Goal: Information Seeking & Learning: Understand process/instructions

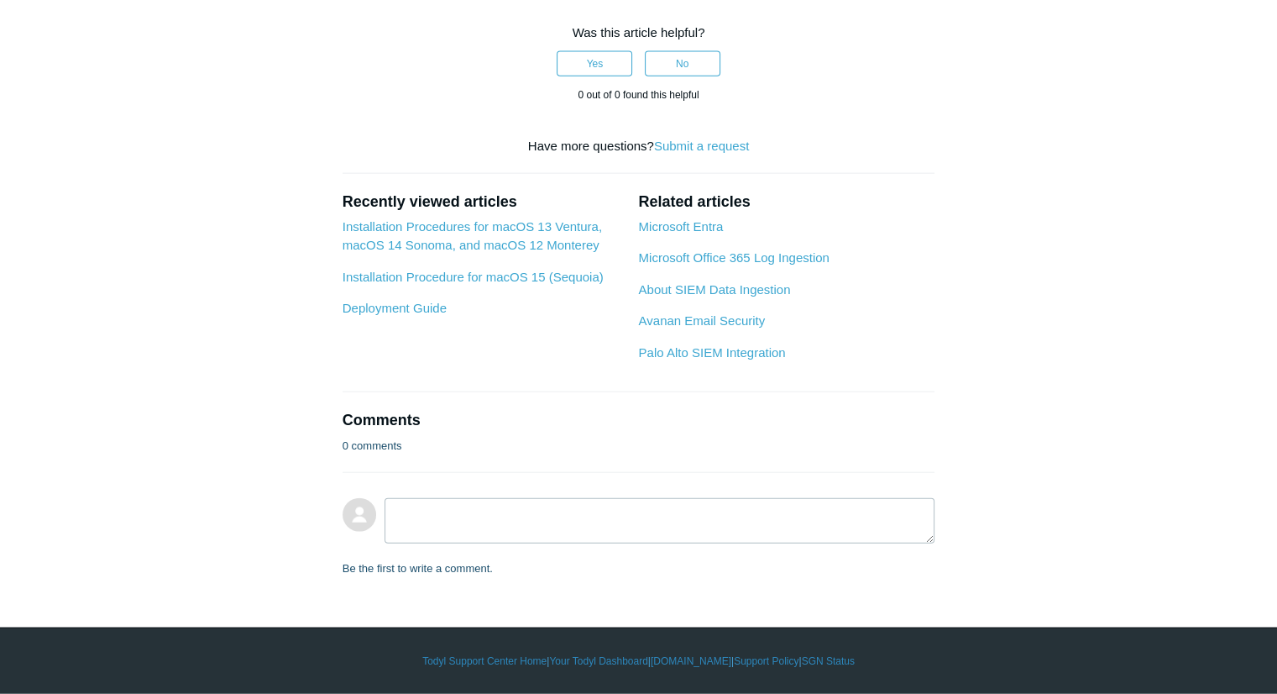
scroll to position [8324, 0]
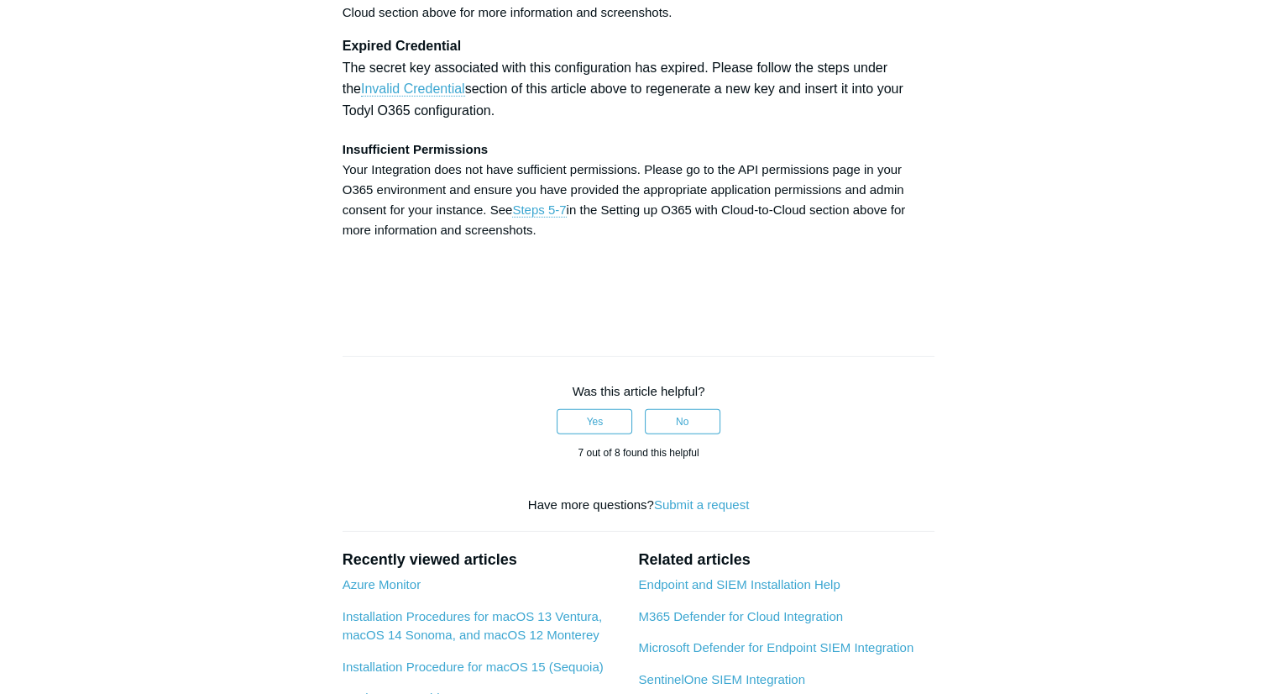
scroll to position [5140, 0]
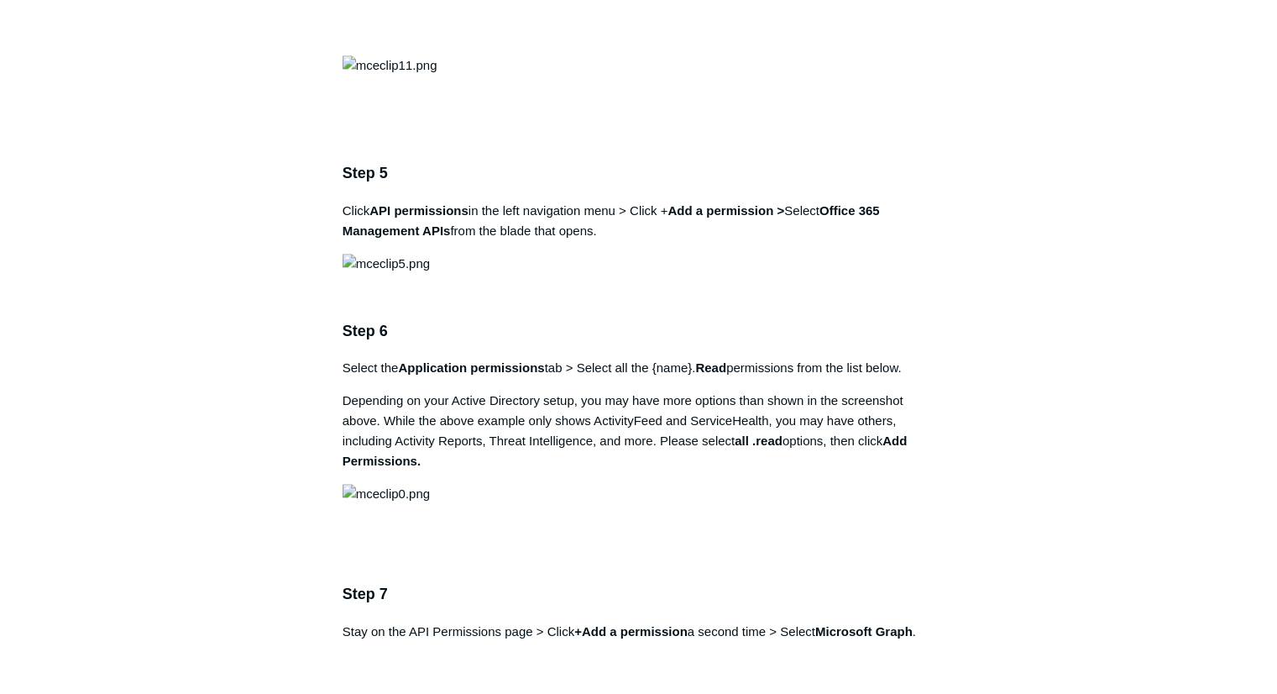
scroll to position [1891, 0]
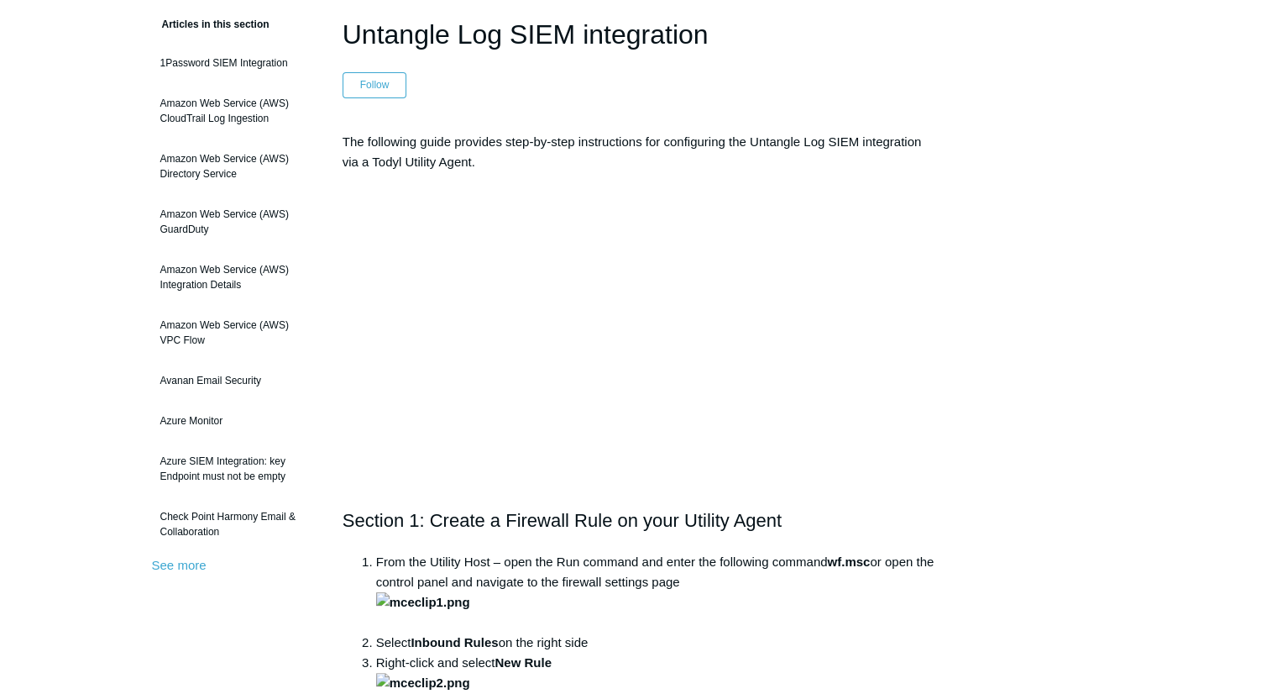
scroll to position [138, 0]
click at [867, 159] on p "The following guide provides step-by-step instructions for configuring the Unta…" at bounding box center [639, 152] width 593 height 40
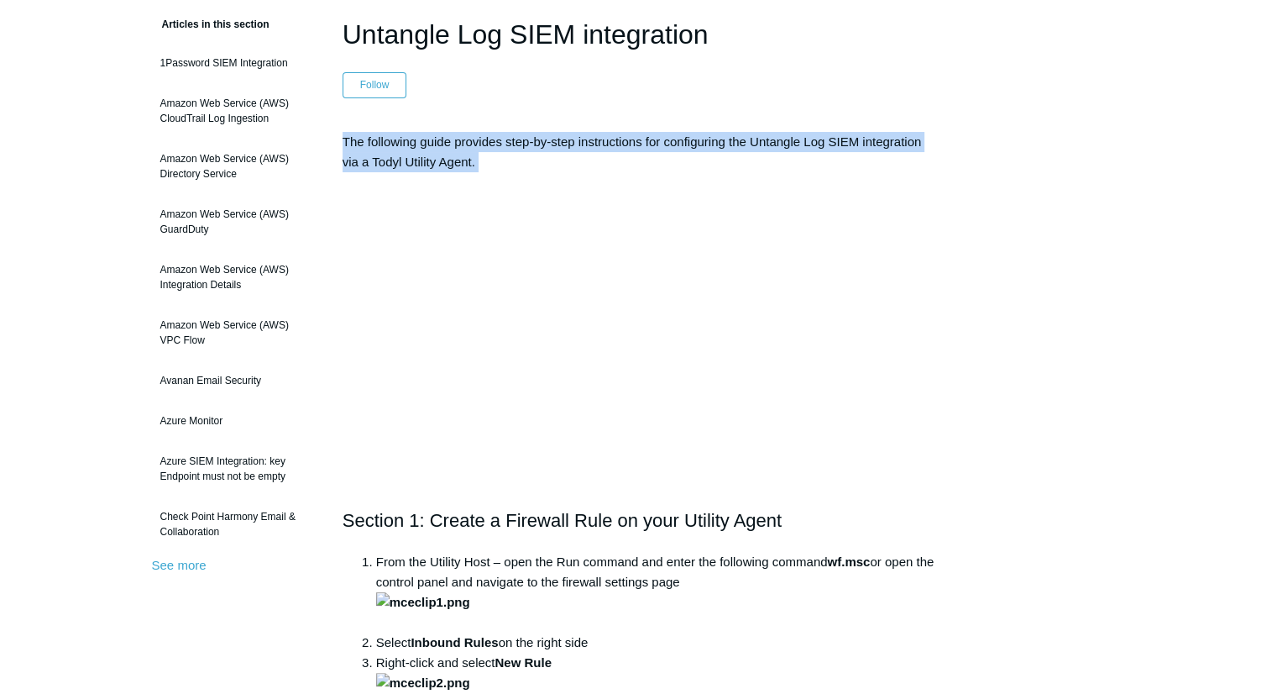
click at [867, 159] on p "The following guide provides step-by-step instructions for configuring the Unta…" at bounding box center [639, 152] width 593 height 40
click at [893, 154] on p "The following guide provides step-by-step instructions for configuring the Unta…" at bounding box center [639, 152] width 593 height 40
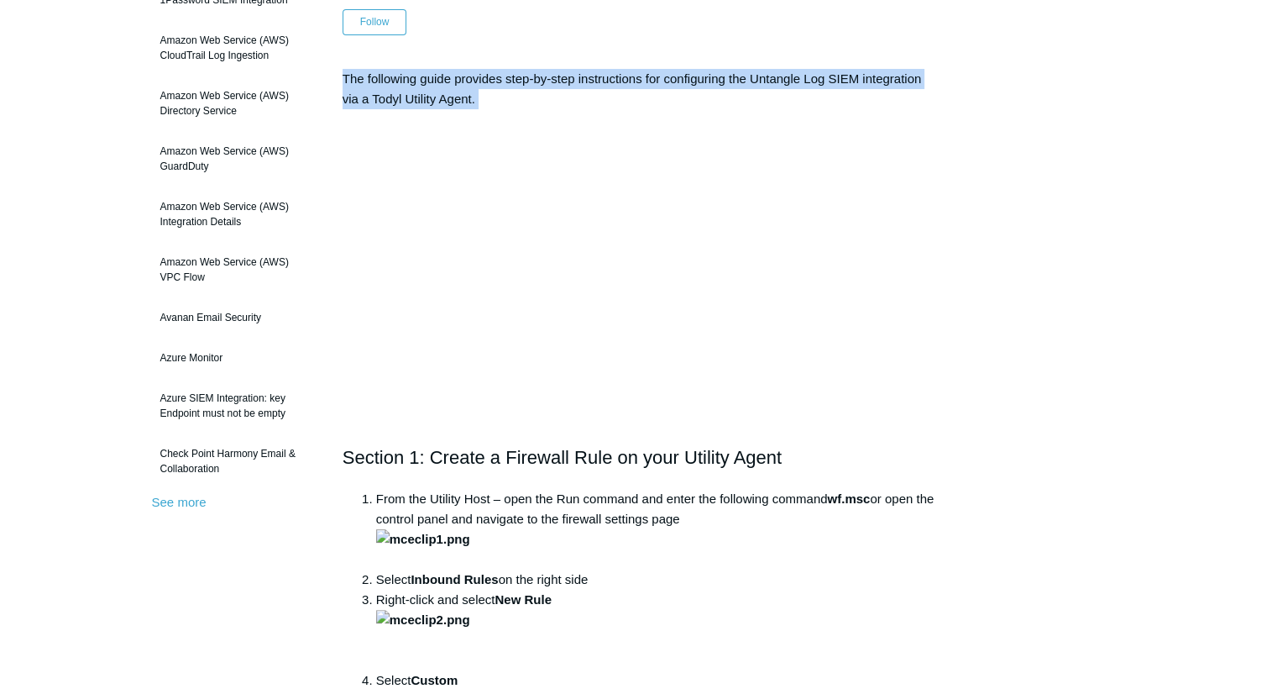
scroll to position [200, 0]
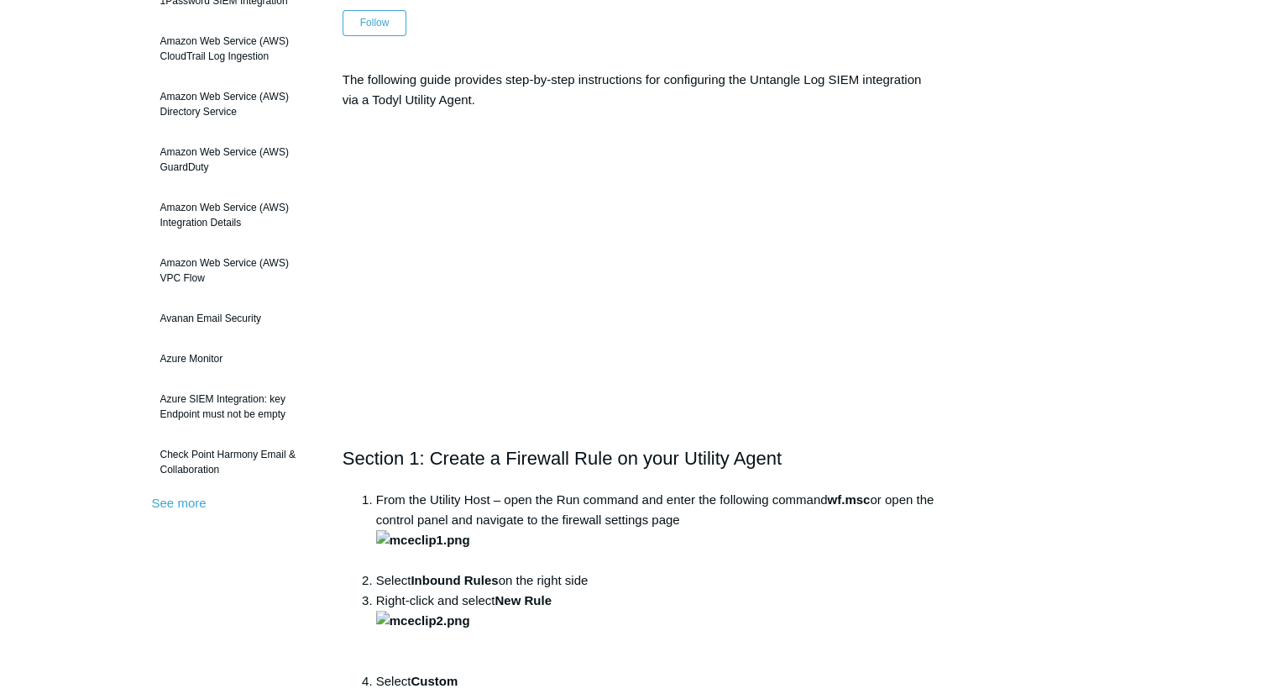
click at [758, 454] on h2 "Section 1: Create a Firewall Rule on your Utility Agent" at bounding box center [639, 457] width 593 height 29
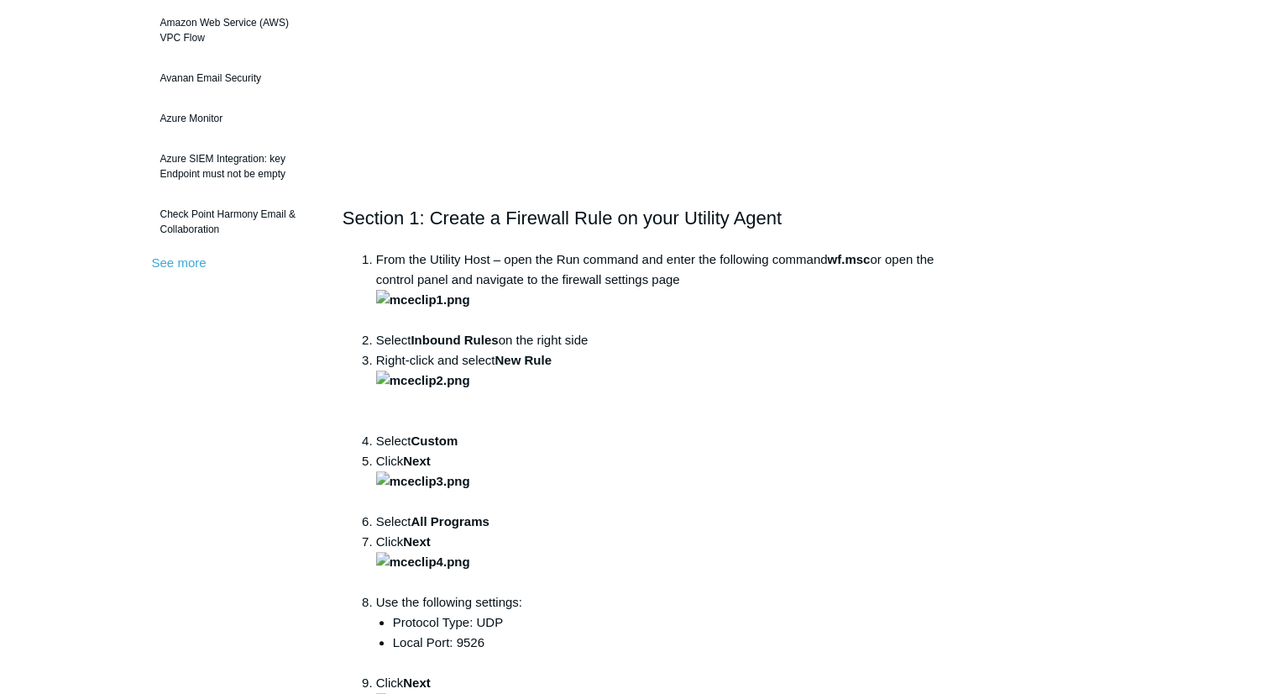
scroll to position [0, 0]
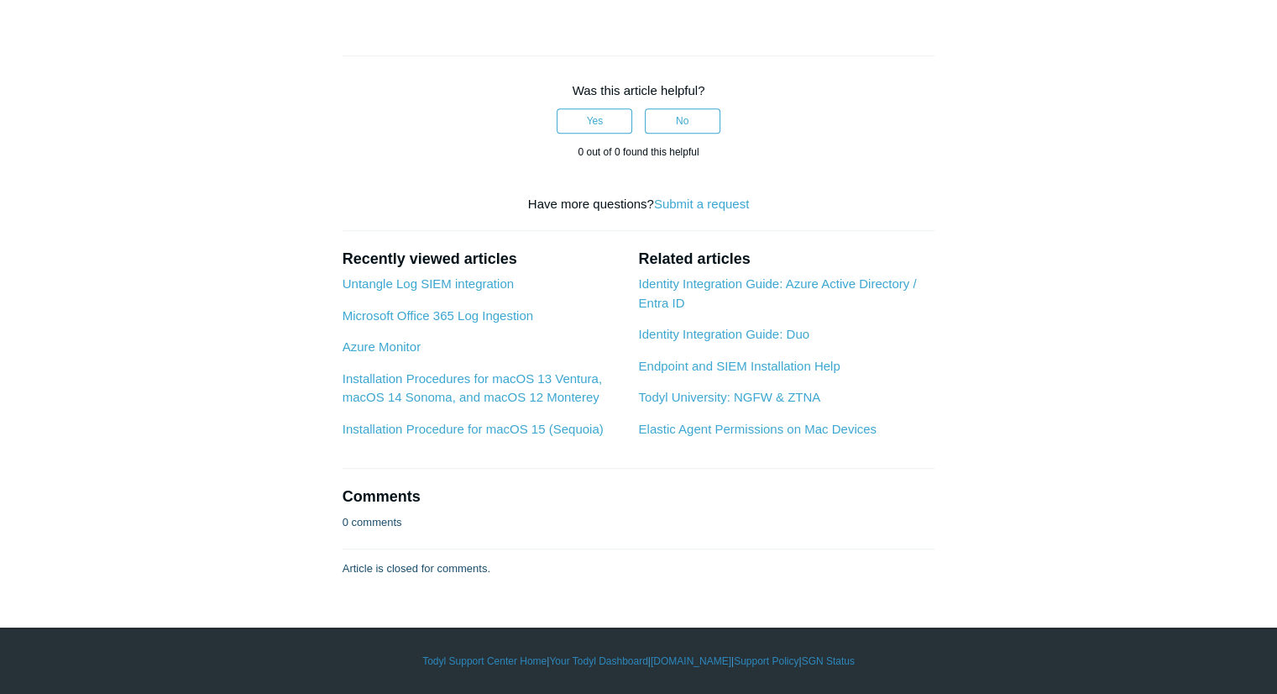
scroll to position [2278, 0]
drag, startPoint x: 585, startPoint y: 157, endPoint x: 635, endPoint y: 233, distance: 90.4
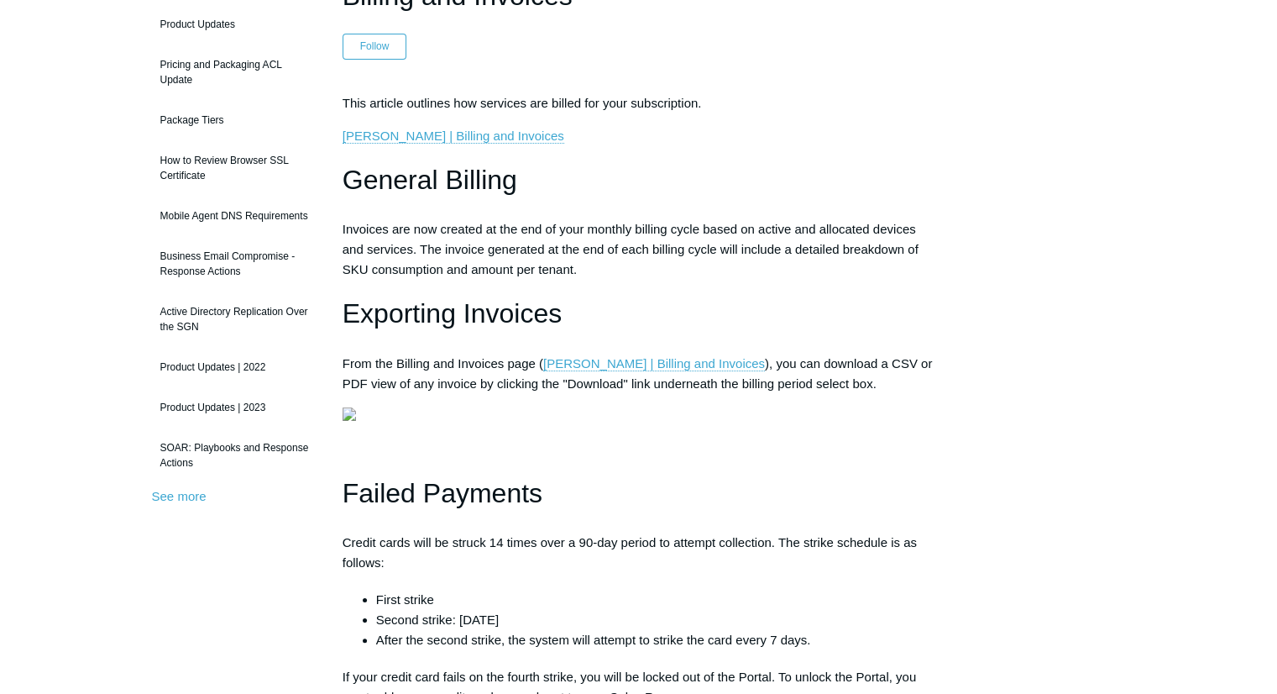
scroll to position [207, 0]
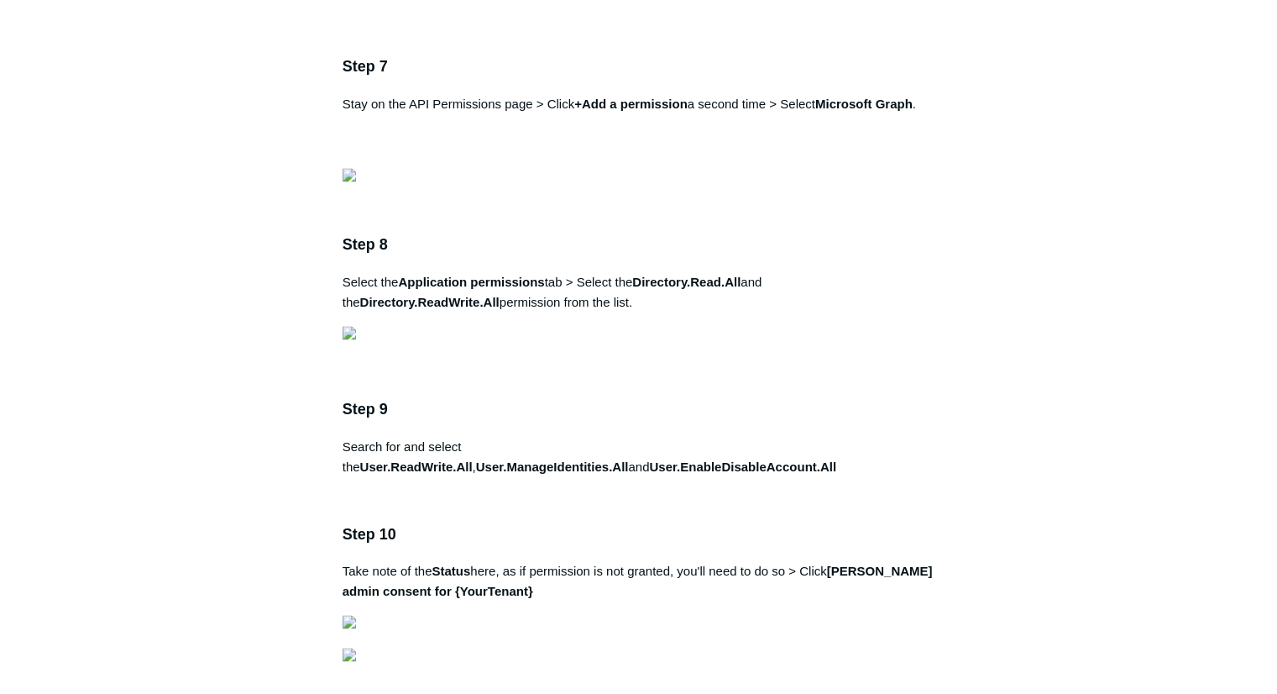
scroll to position [2804, 0]
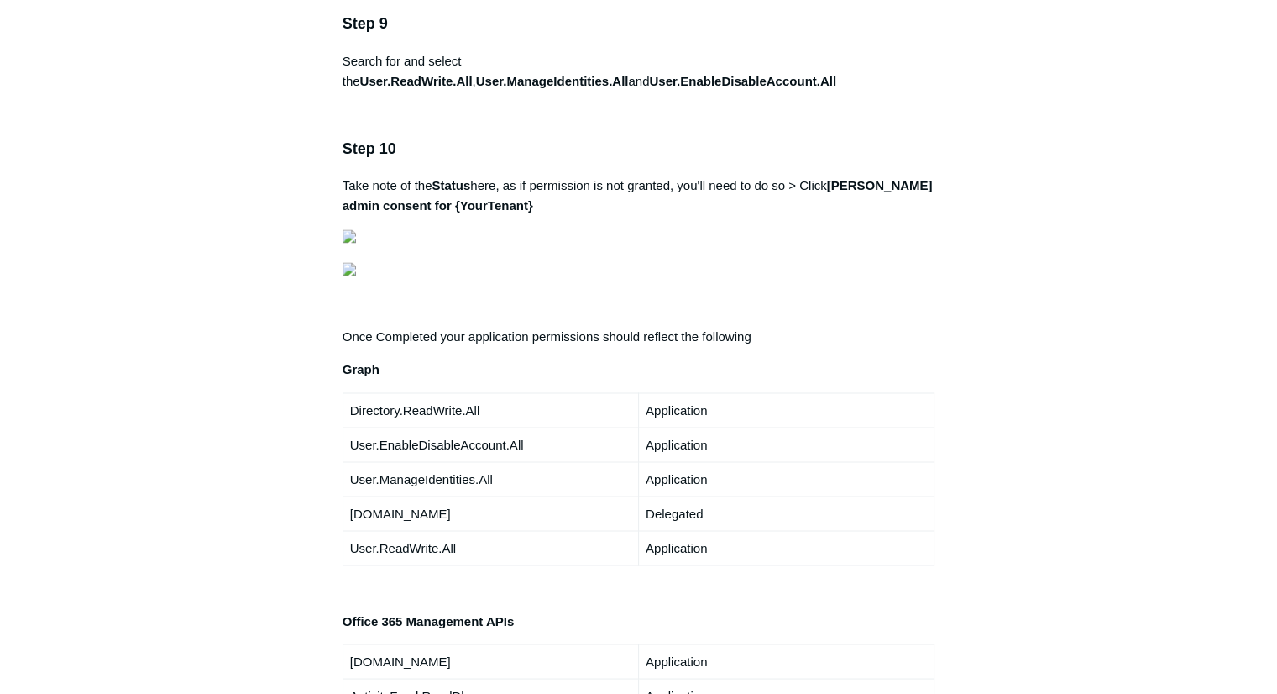
drag, startPoint x: 417, startPoint y: 78, endPoint x: 442, endPoint y: 151, distance: 77.3
click at [442, 151] on div "Note: Permissions for SOAR integration are distinct from the Office 365 SIEM in…" at bounding box center [639, 43] width 593 height 5156
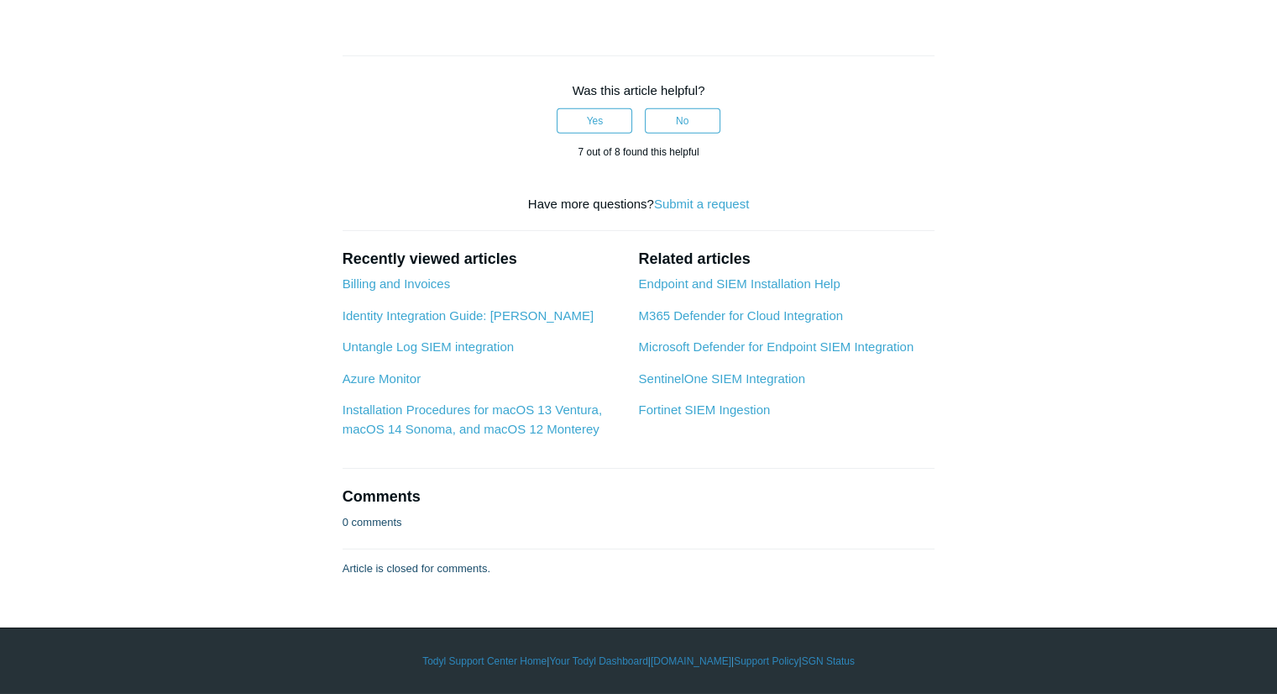
scroll to position [7280, 0]
drag, startPoint x: 406, startPoint y: 250, endPoint x: 467, endPoint y: 441, distance: 200.0
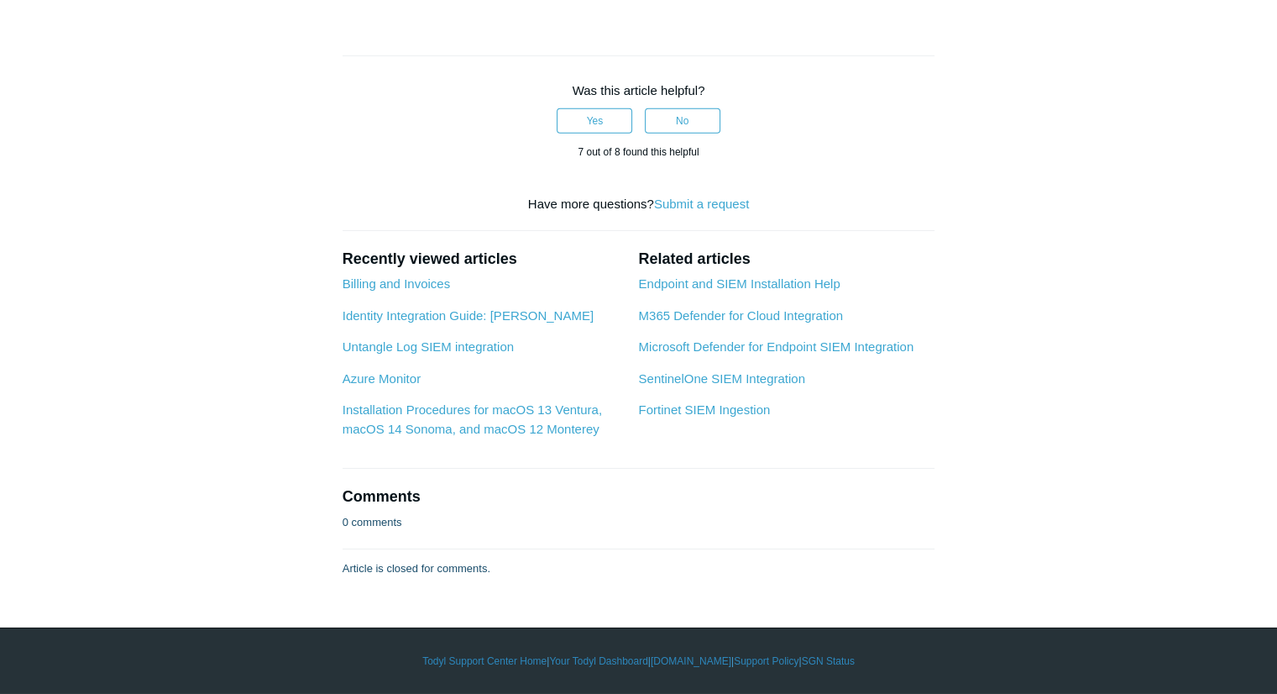
drag, startPoint x: 396, startPoint y: 268, endPoint x: 458, endPoint y: 411, distance: 155.4
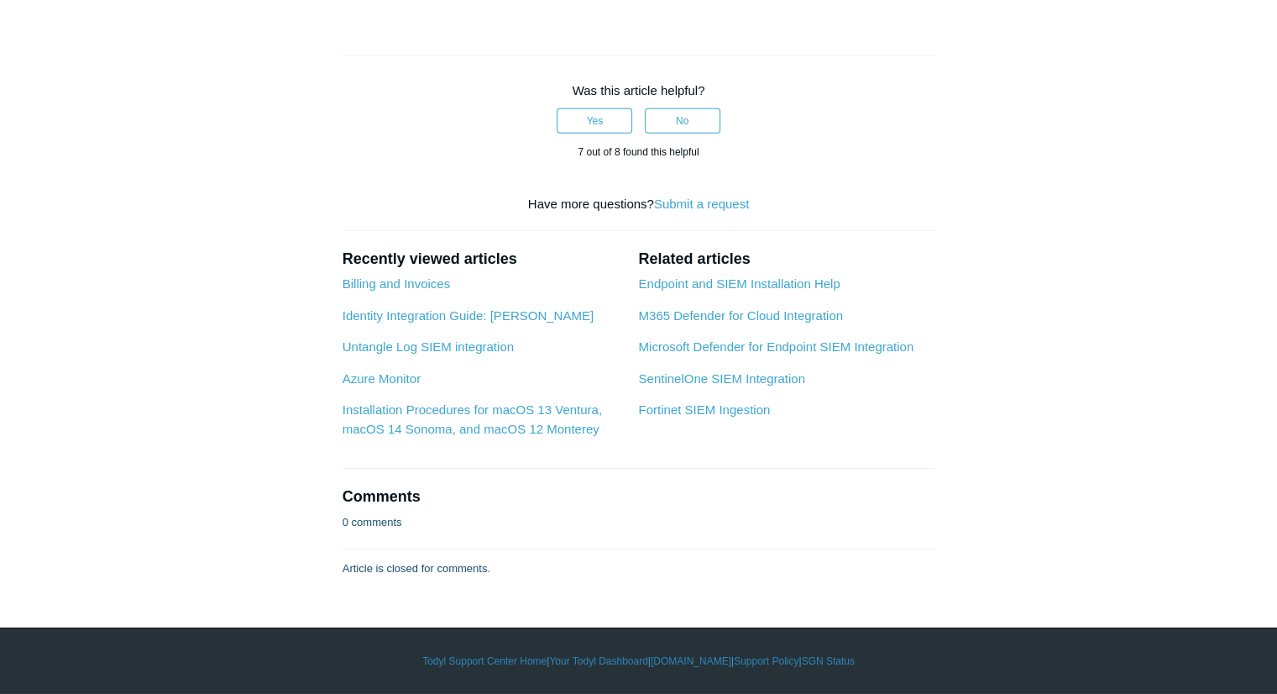
scroll to position [7055, 0]
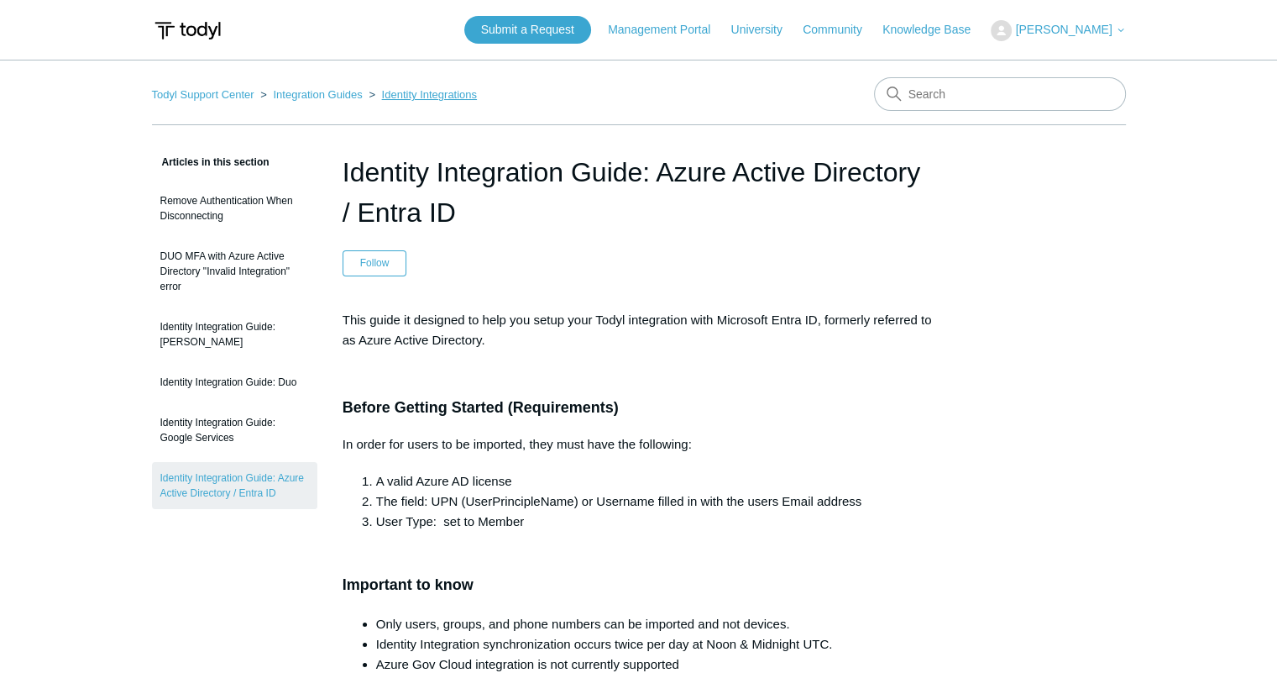
click at [417, 88] on link "Identity Integrations" at bounding box center [429, 94] width 95 height 13
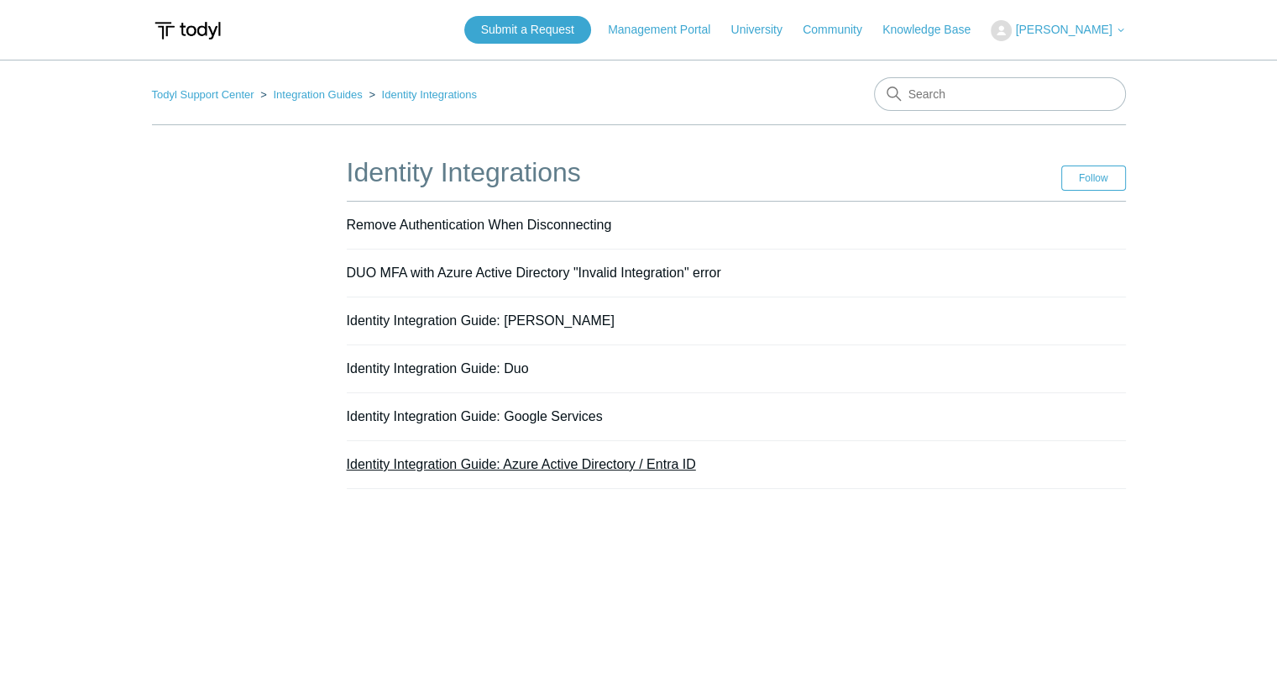
click at [540, 464] on link "Identity Integration Guide: Azure Active Directory / Entra ID" at bounding box center [521, 464] width 349 height 14
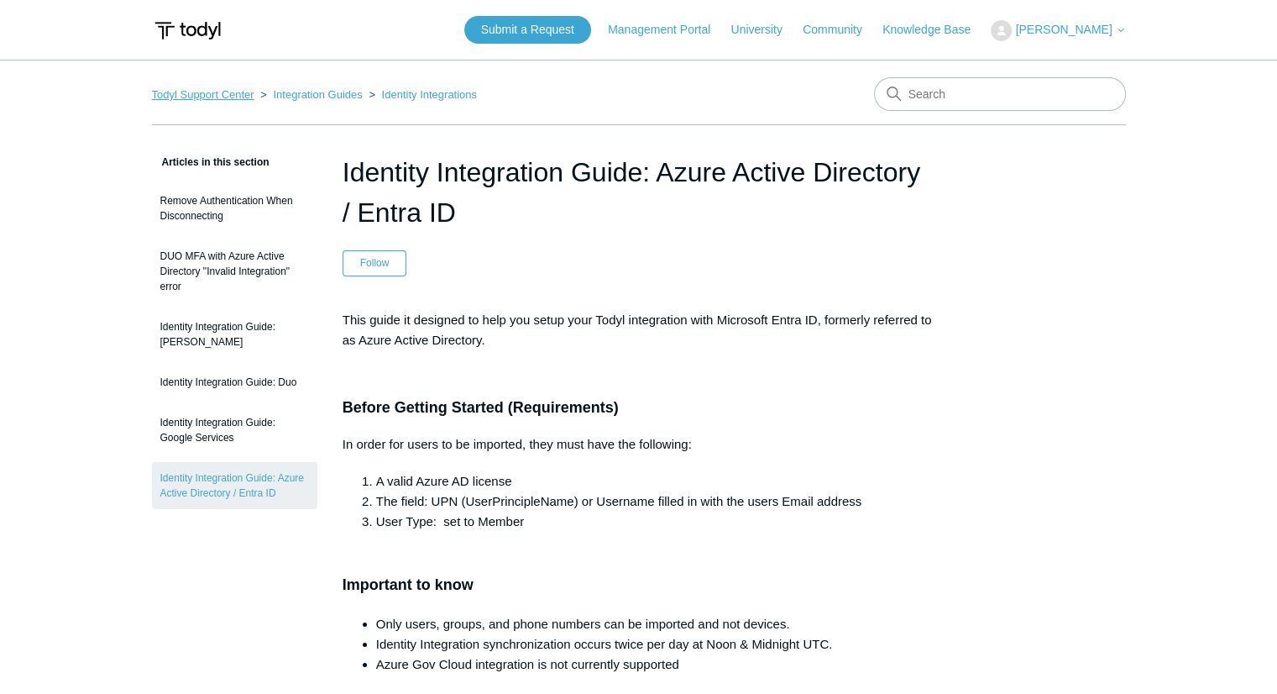
click at [211, 92] on link "Todyl Support Center" at bounding box center [203, 94] width 102 height 13
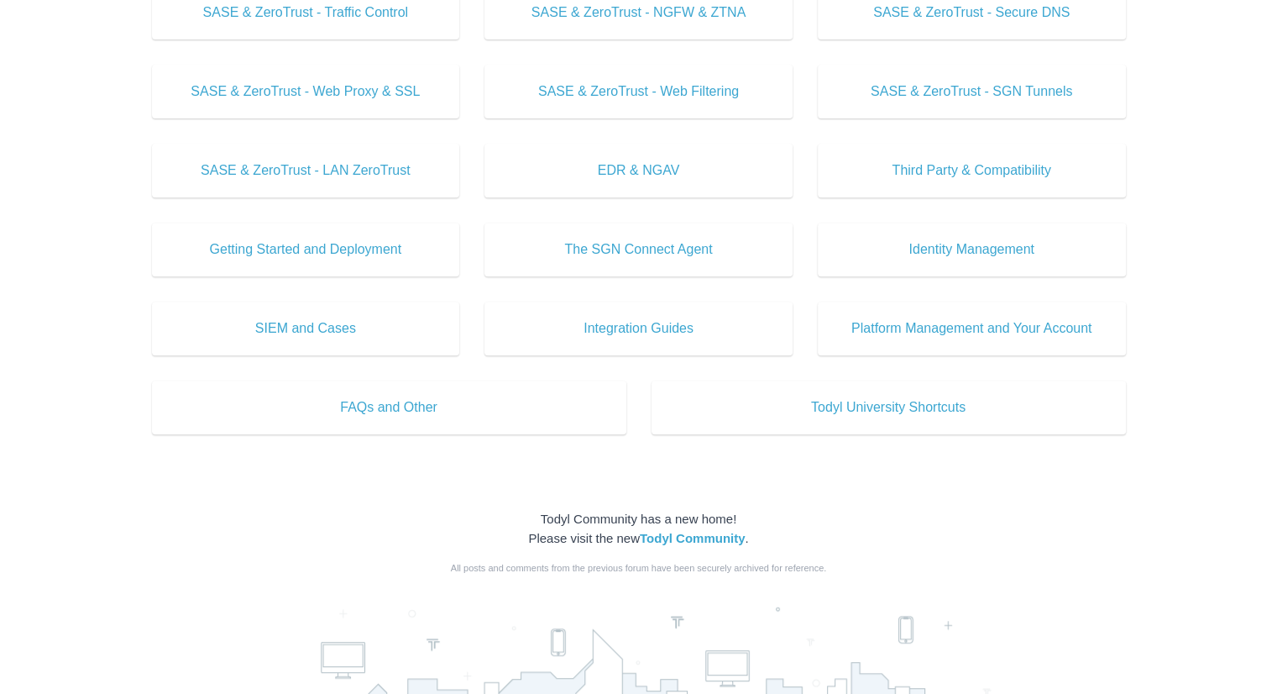
scroll to position [627, 0]
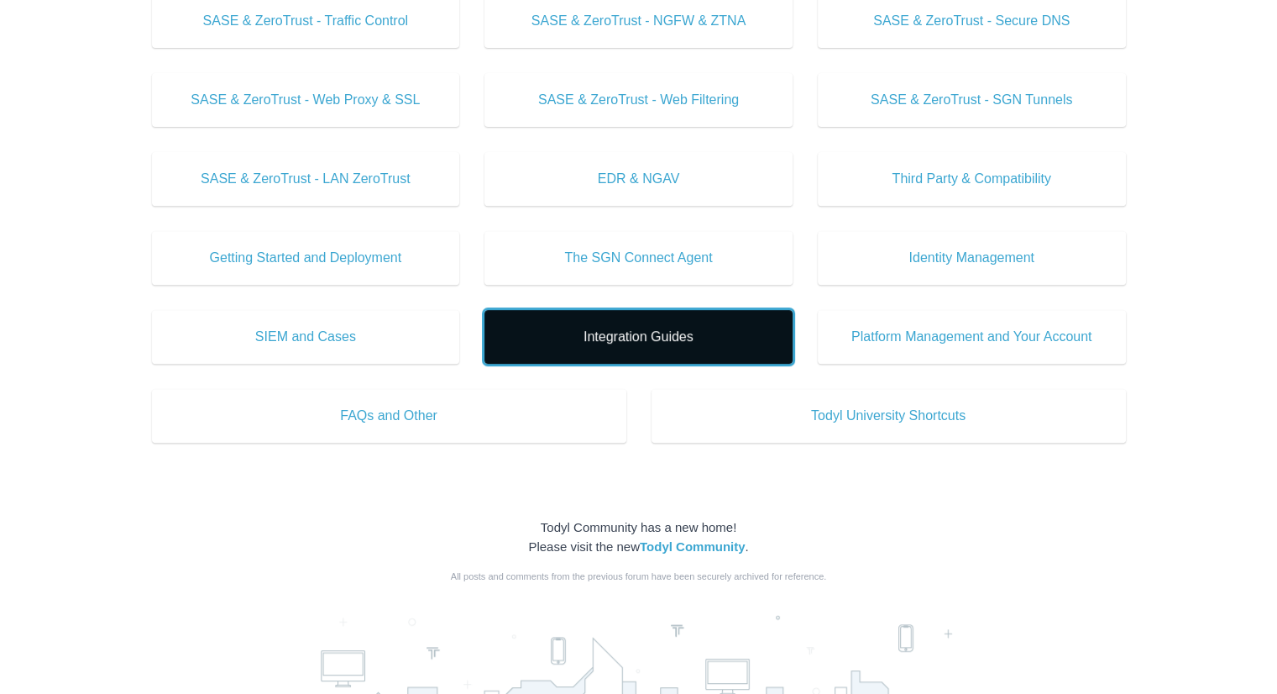
click at [591, 338] on span "Integration Guides" at bounding box center [639, 337] width 258 height 20
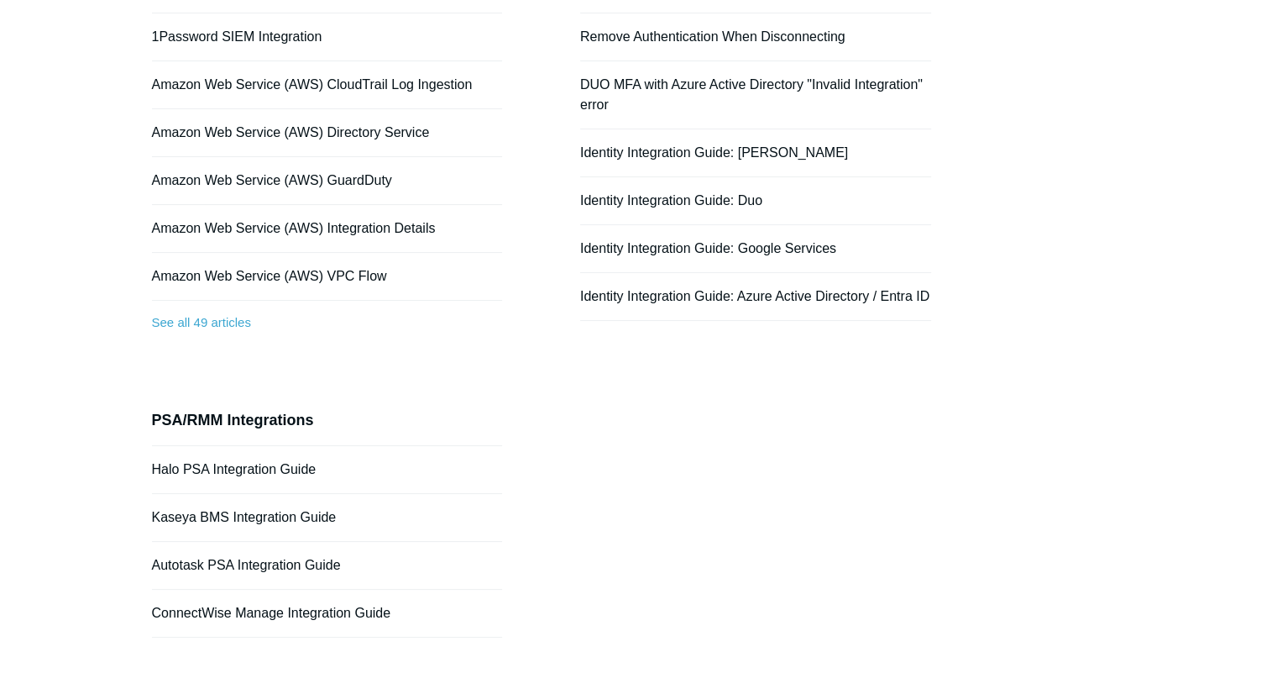
scroll to position [235, 0]
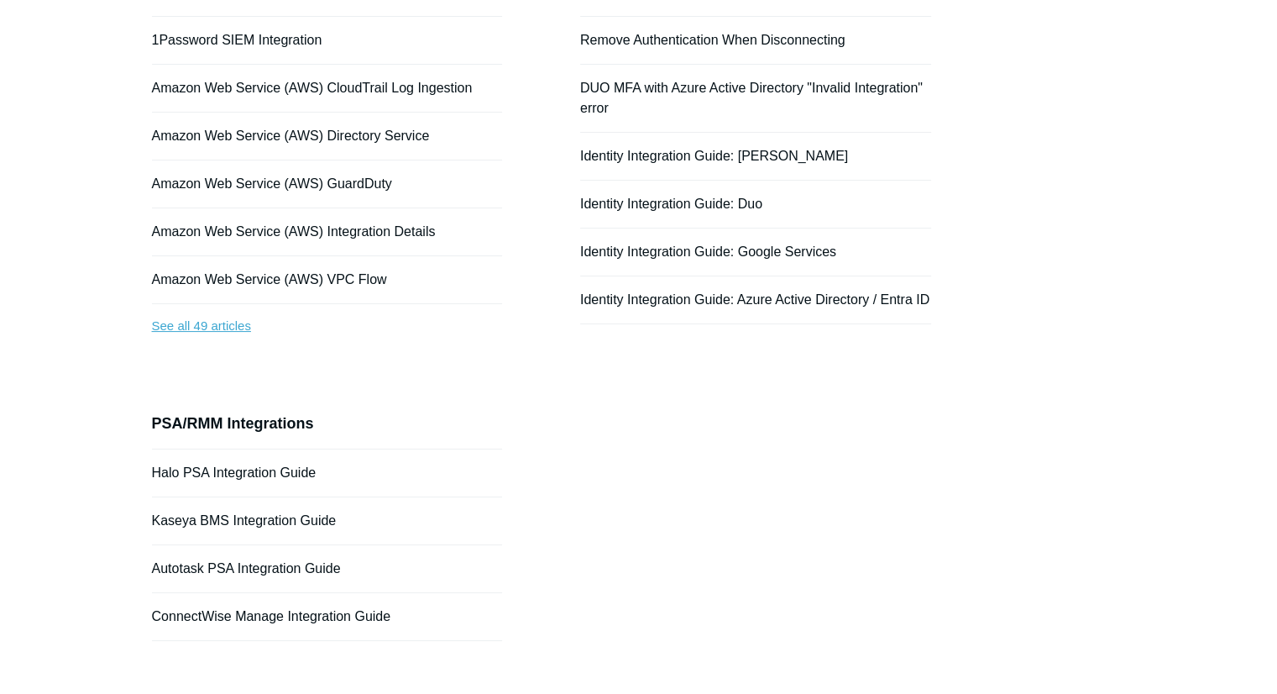
click at [234, 326] on link "See all 49 articles" at bounding box center [327, 326] width 351 height 45
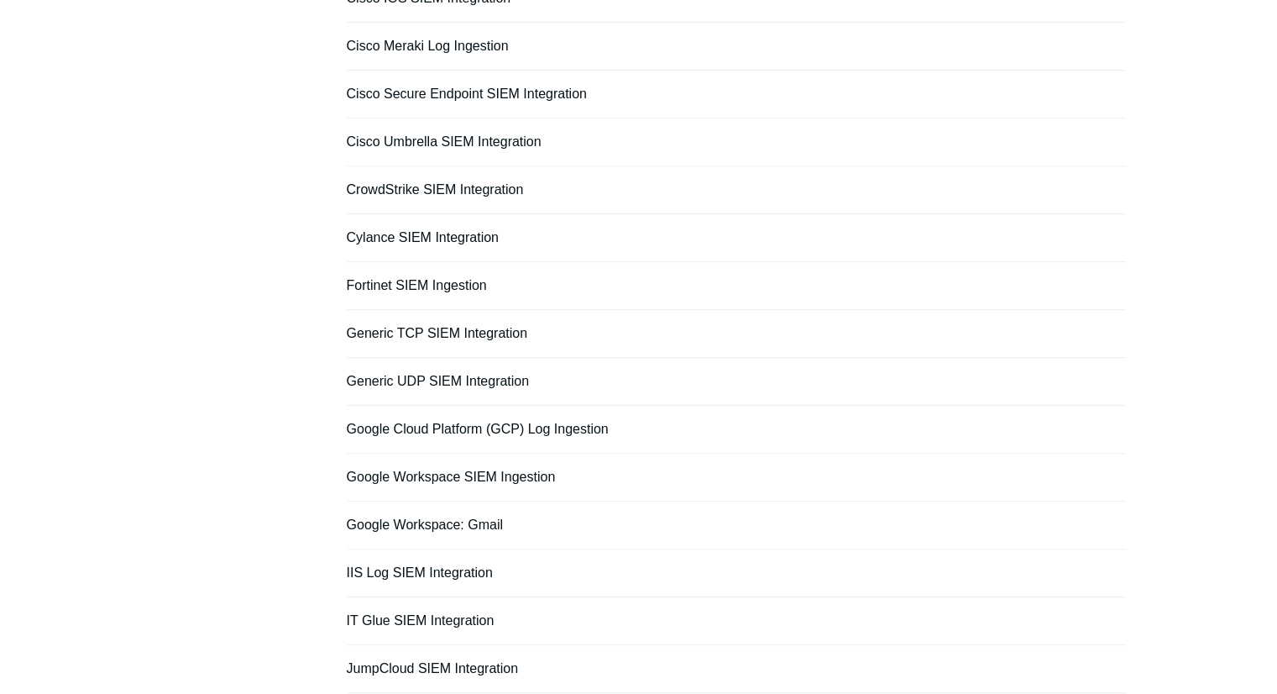
scroll to position [1114, 0]
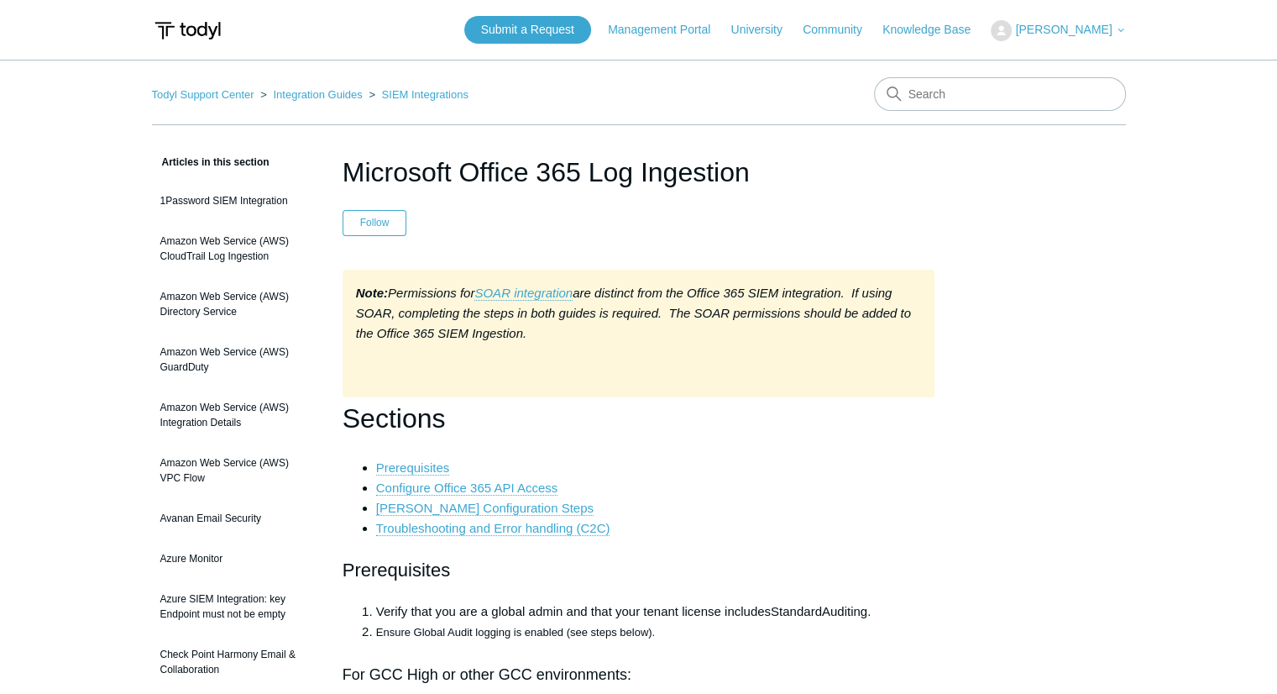
drag, startPoint x: 674, startPoint y: 290, endPoint x: 675, endPoint y: 333, distance: 42.9
click at [675, 333] on div "Note: Permissions for SOAR integration are distinct from the Office 365 SIEM in…" at bounding box center [639, 334] width 593 height 128
click at [531, 293] on em "SOAR integration" at bounding box center [524, 293] width 98 height 14
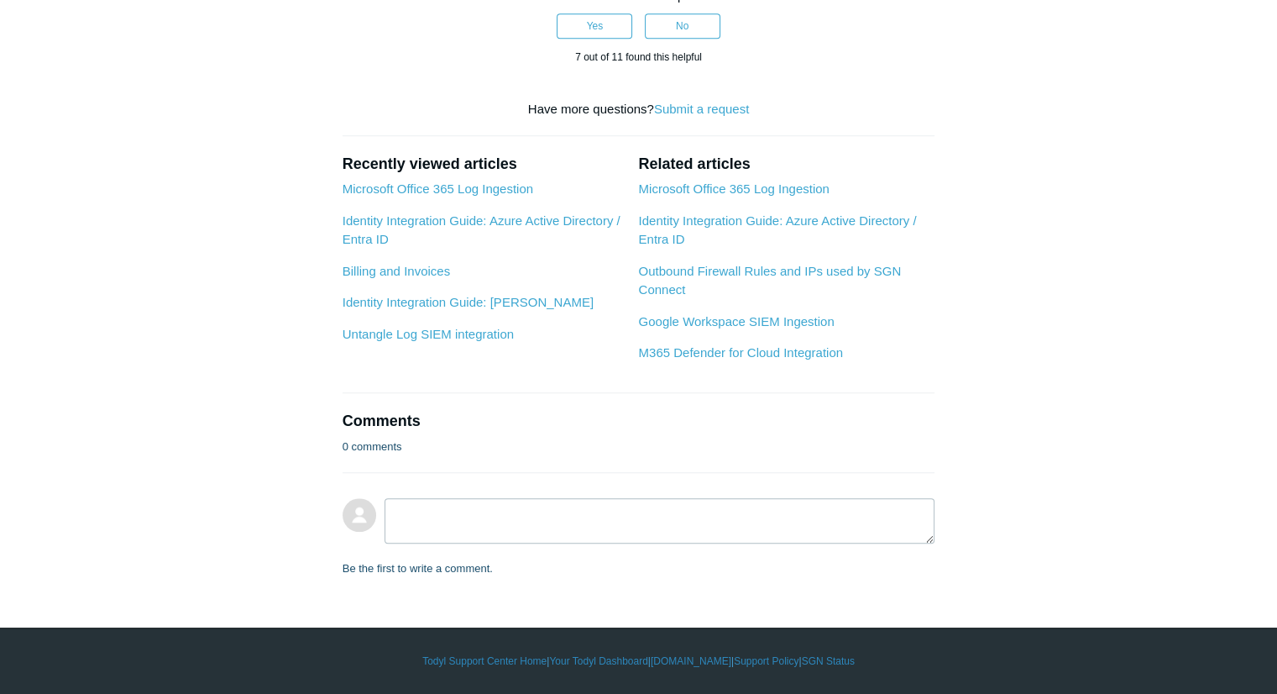
scroll to position [2825, 0]
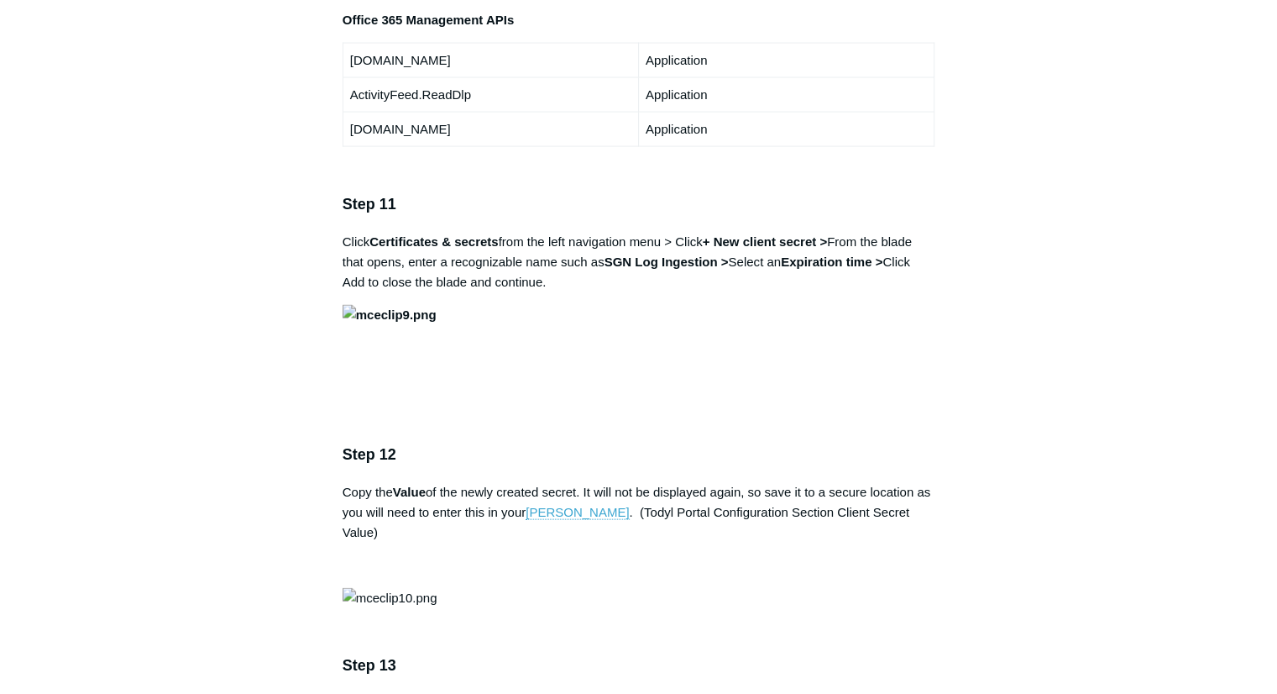
scroll to position [3380, 0]
